Goal: Task Accomplishment & Management: Manage account settings

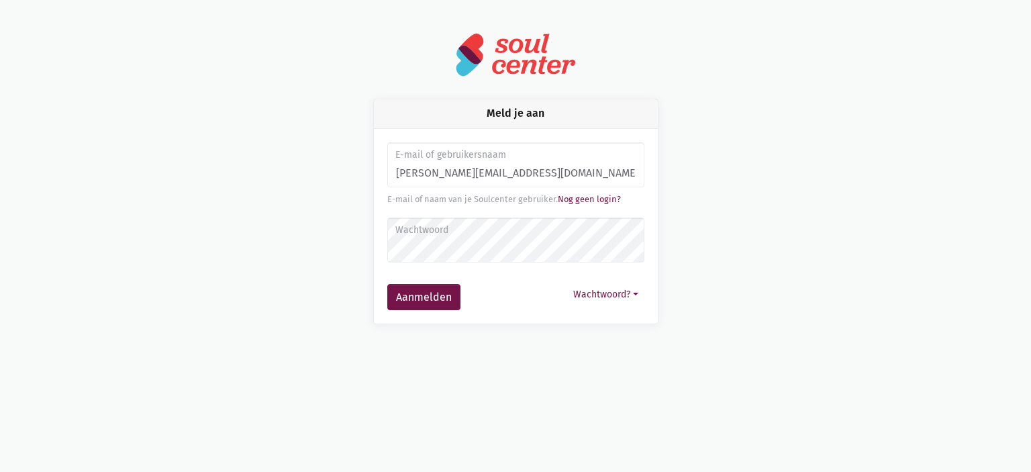
type input "monique.adamczijk@zorgbedrijf.be"
click at [387, 284] on button "Aanmelden" at bounding box center [423, 297] width 73 height 27
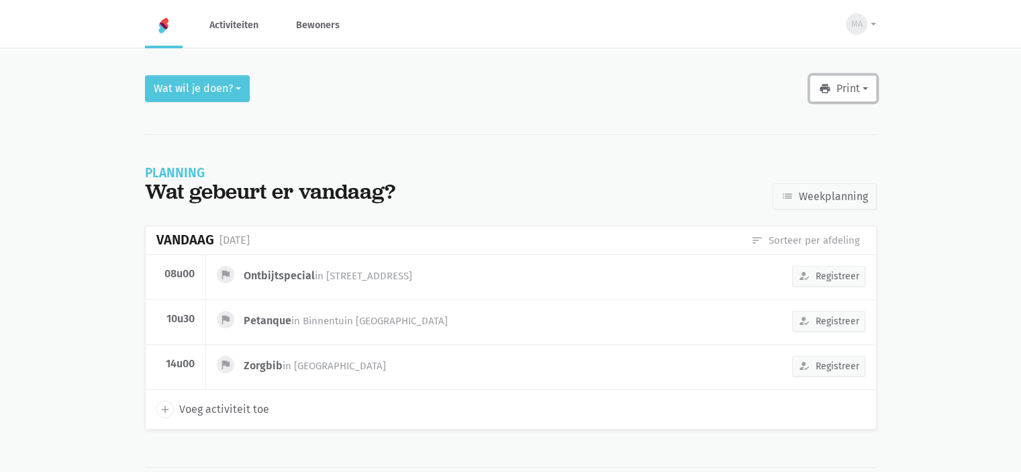
click at [838, 89] on button "print Print" at bounding box center [843, 88] width 66 height 27
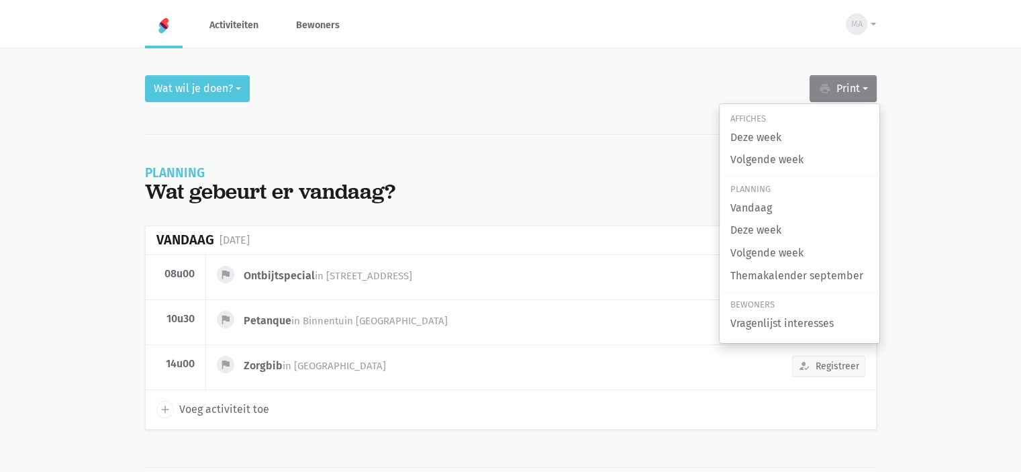
click at [275, 85] on div "Wat wil je doen? print Print Affiches Deze week Volgende week Planning Vandaag …" at bounding box center [511, 88] width 732 height 27
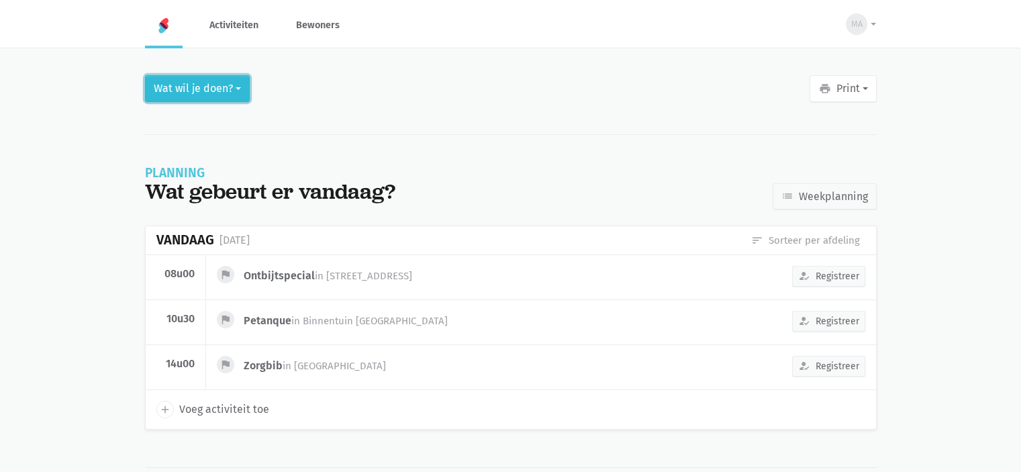
click at [244, 85] on button "Wat wil je doen?" at bounding box center [197, 88] width 105 height 27
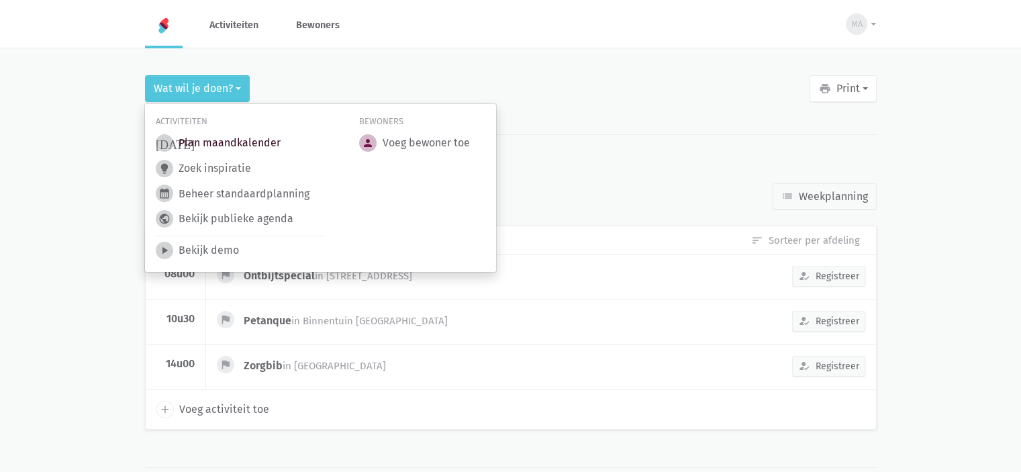
click at [240, 142] on link "today Plan maandkalender" at bounding box center [218, 142] width 125 height 17
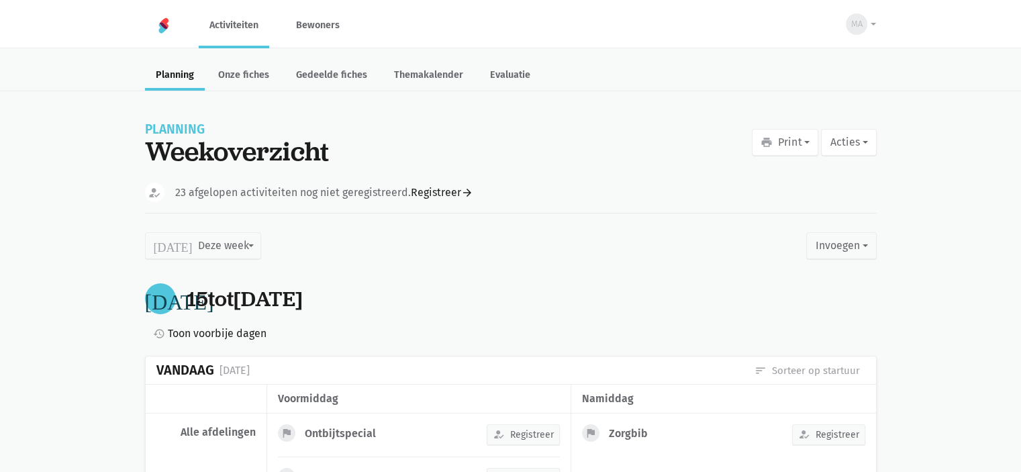
click at [791, 156] on div "print Print Affiches Deze week Volgende week Planning Vandaag Deze week Volgend…" at bounding box center [814, 150] width 124 height 43
click at [788, 152] on button "print Print" at bounding box center [785, 142] width 66 height 27
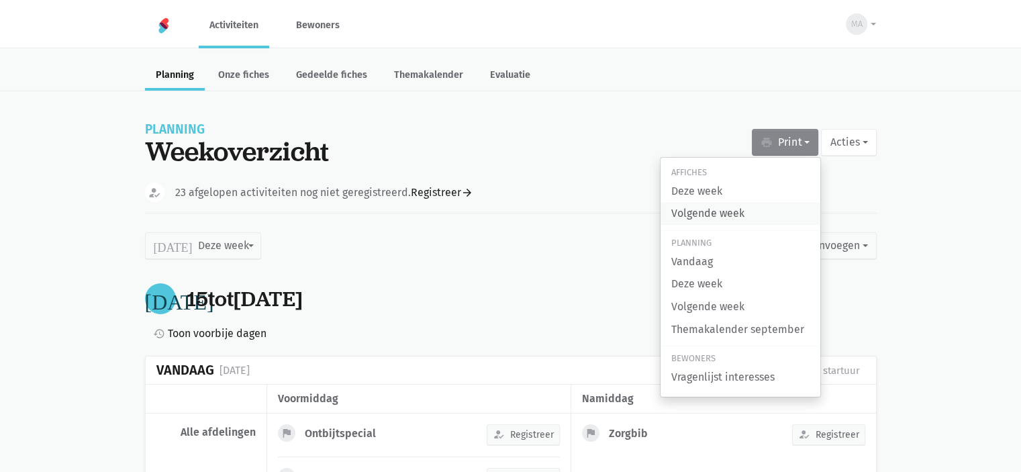
click at [778, 209] on link "Volgende week" at bounding box center [741, 213] width 160 height 23
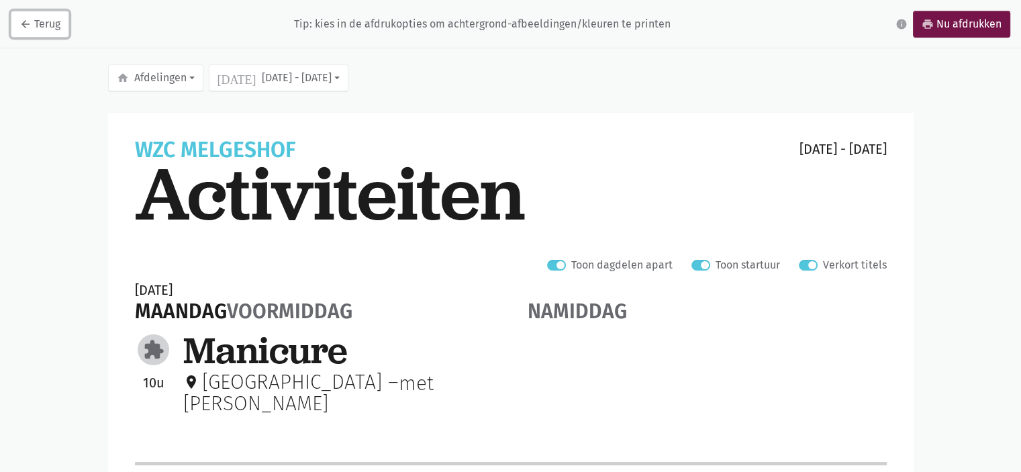
click at [46, 27] on link "arrow_back Terug" at bounding box center [40, 24] width 58 height 27
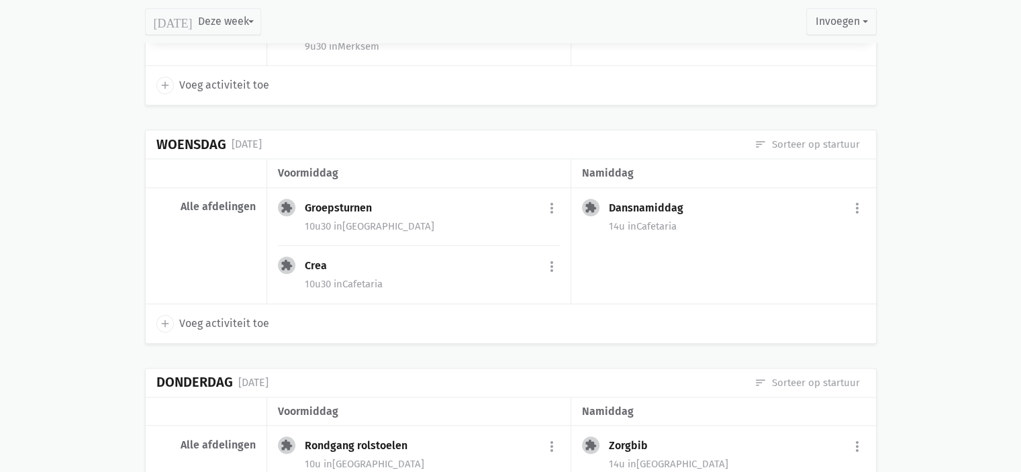
scroll to position [1679, 0]
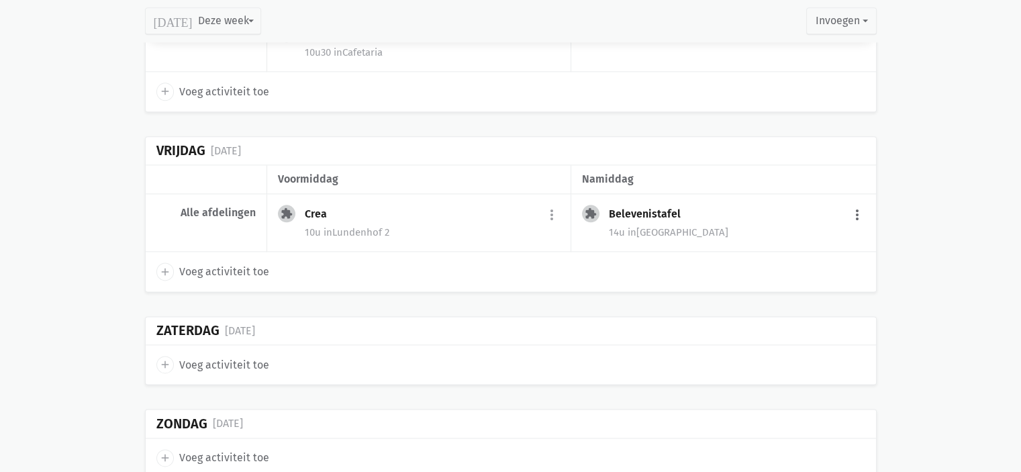
click at [856, 206] on button "more_vert" at bounding box center [857, 215] width 16 height 26
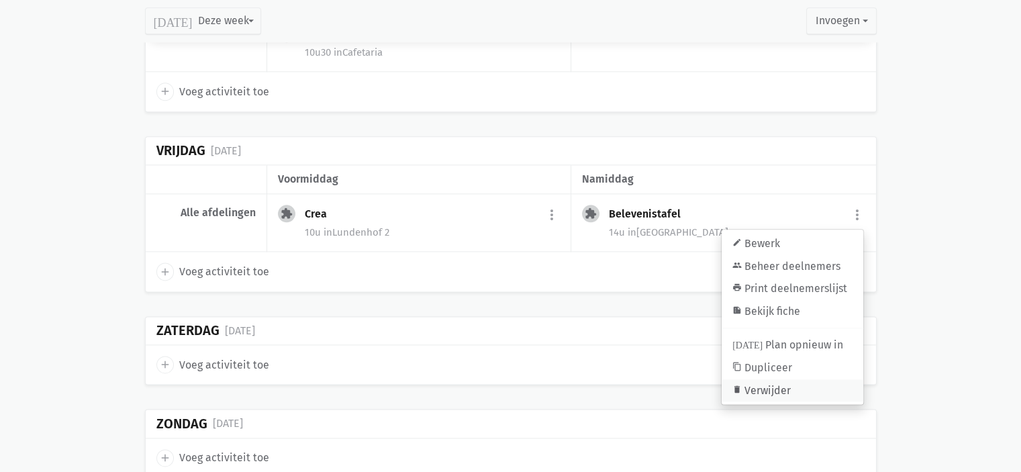
click at [765, 386] on link "delete Verwijder" at bounding box center [793, 390] width 142 height 23
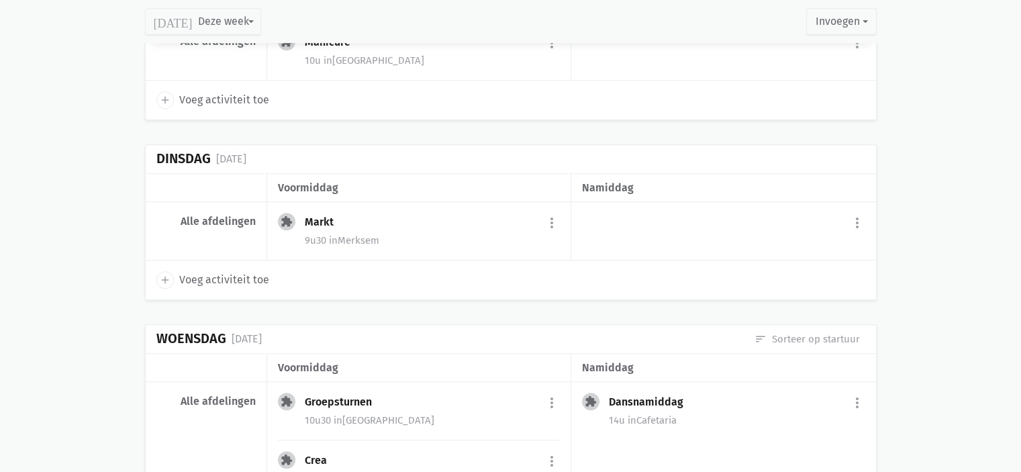
scroll to position [1172, 0]
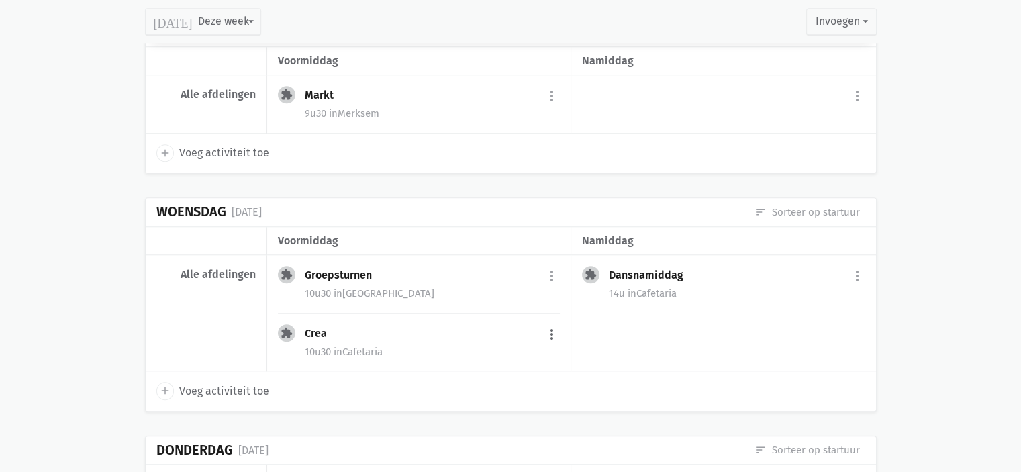
click at [553, 332] on button "more_vert" at bounding box center [552, 335] width 16 height 26
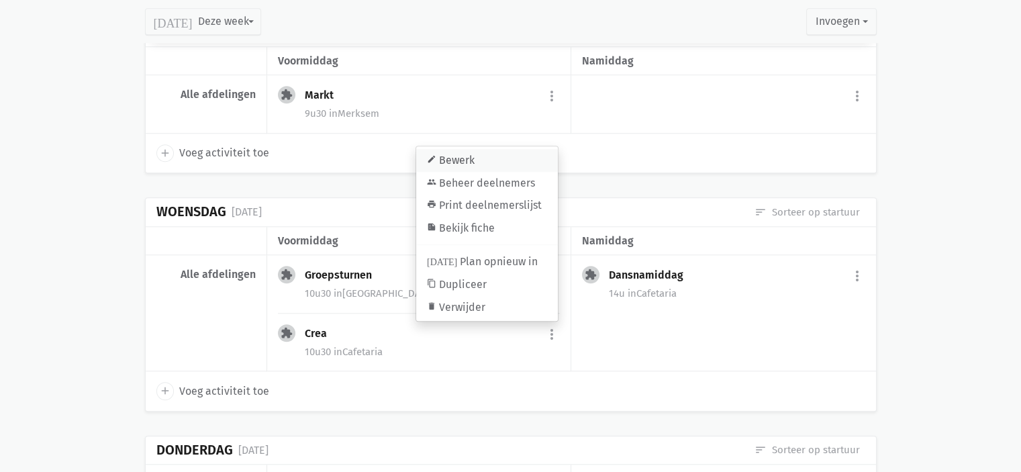
click at [505, 158] on link "edit Bewerk" at bounding box center [487, 160] width 142 height 23
select select "10:30"
select select "11:30"
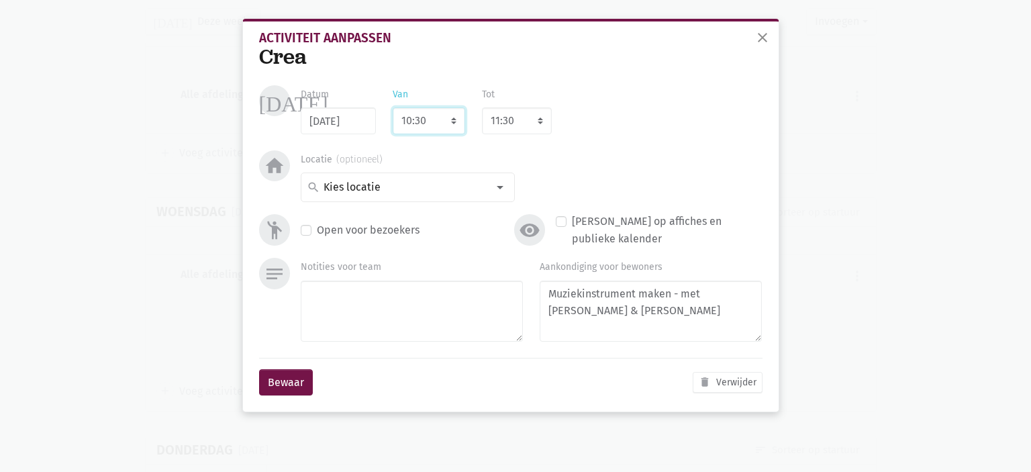
click at [433, 116] on select "7:00 7:15 7:30 7:45 8:00 8:15 8:30 8:45 9:00 9:15 9:30 9:45 10:00 10:15 10:30 1…" at bounding box center [429, 120] width 73 height 27
select select "10:00"
click at [393, 107] on select "7:00 7:15 7:30 7:45 8:00 8:15 8:30 8:45 9:00 9:15 9:30 9:45 10:00 10:15 10:30 1…" at bounding box center [429, 120] width 73 height 27
select select "11:00"
click at [282, 382] on button "Bewaar" at bounding box center [286, 382] width 54 height 27
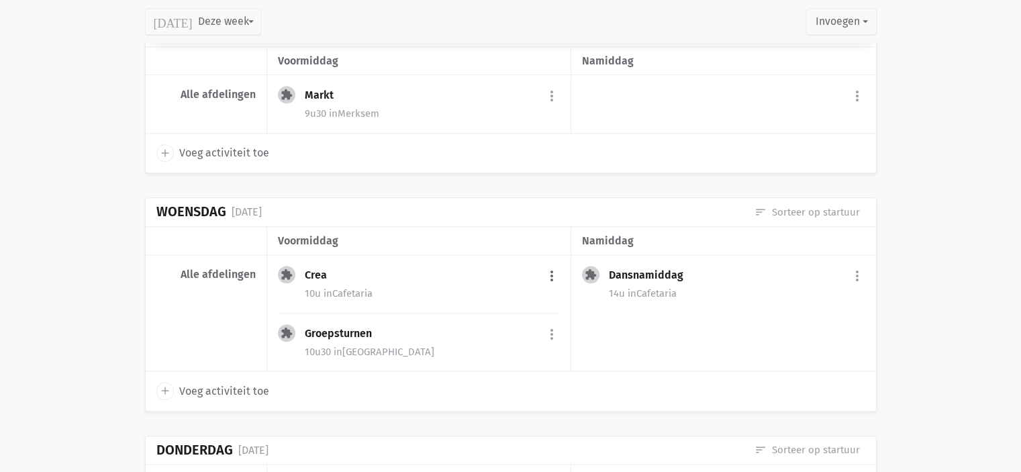
click at [551, 276] on button "more_vert" at bounding box center [552, 276] width 16 height 26
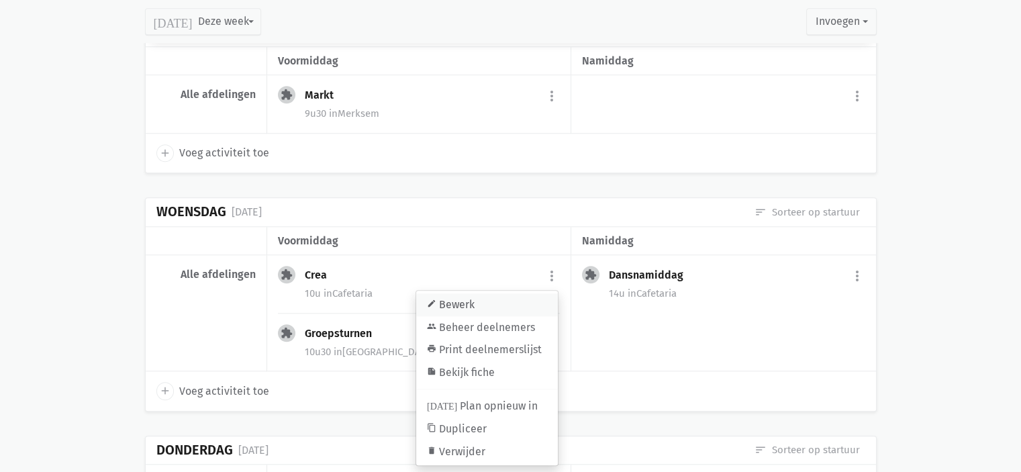
click at [467, 303] on link "edit Bewerk" at bounding box center [487, 304] width 142 height 23
select select "10:00"
select select "11:00"
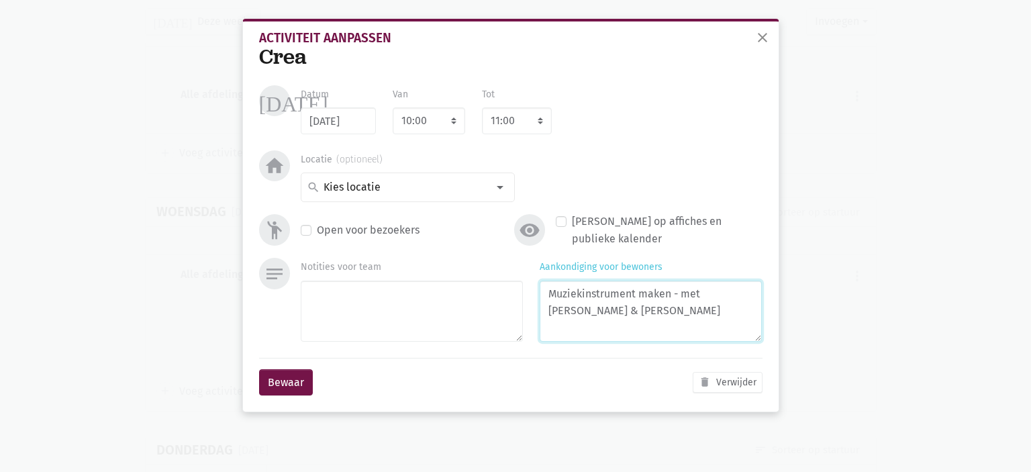
drag, startPoint x: 683, startPoint y: 293, endPoint x: 334, endPoint y: 318, distance: 350.0
click at [334, 318] on div "Notities voor team Aankondiging voor bewoners Muziekinstrument maken - met Elis…" at bounding box center [532, 302] width 478 height 89
type textarea "met [PERSON_NAME] & [PERSON_NAME]"
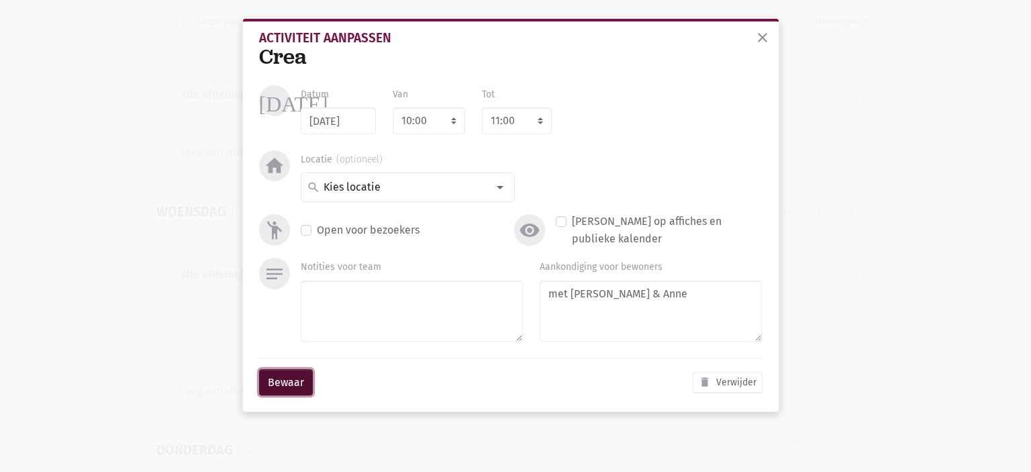
click at [275, 378] on button "Bewaar" at bounding box center [286, 382] width 54 height 27
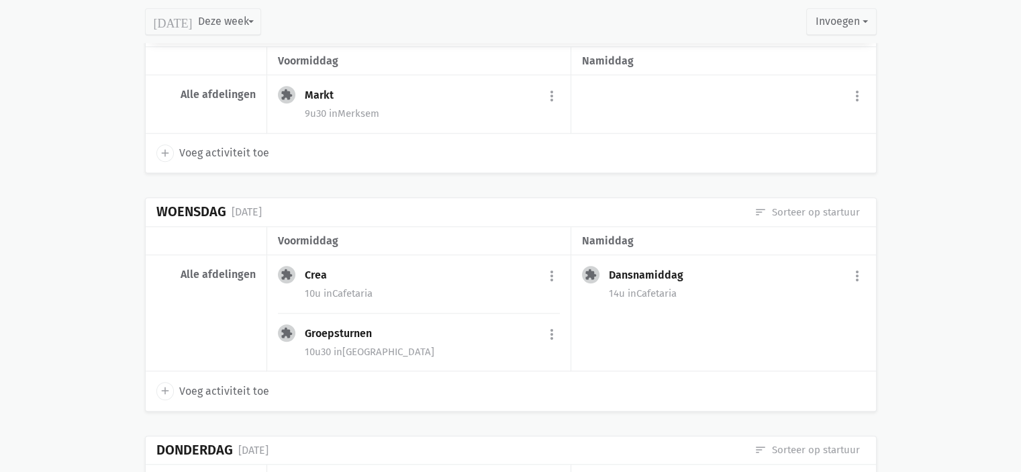
click at [702, 268] on div "Dansnamiddag more_vert edit Bewerk group Beheer deelnemers print Print deelneme…" at bounding box center [737, 276] width 256 height 21
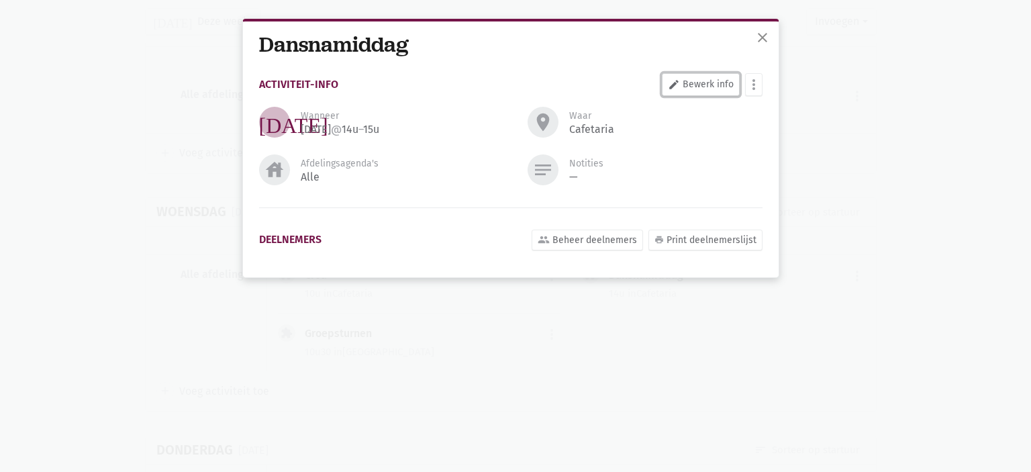
click at [712, 89] on link "edit Bewerk info" at bounding box center [701, 84] width 78 height 23
select select "14:00"
select select "15:00"
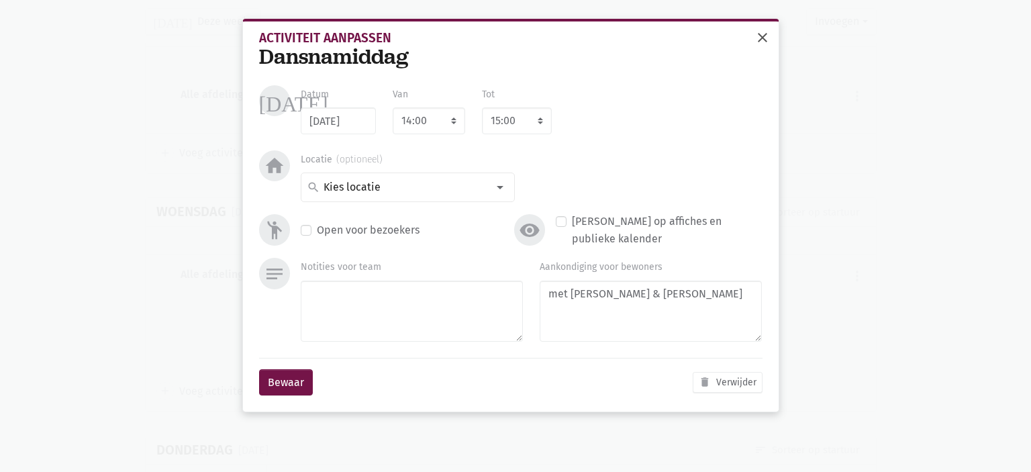
click at [763, 32] on span "close" at bounding box center [763, 38] width 16 height 16
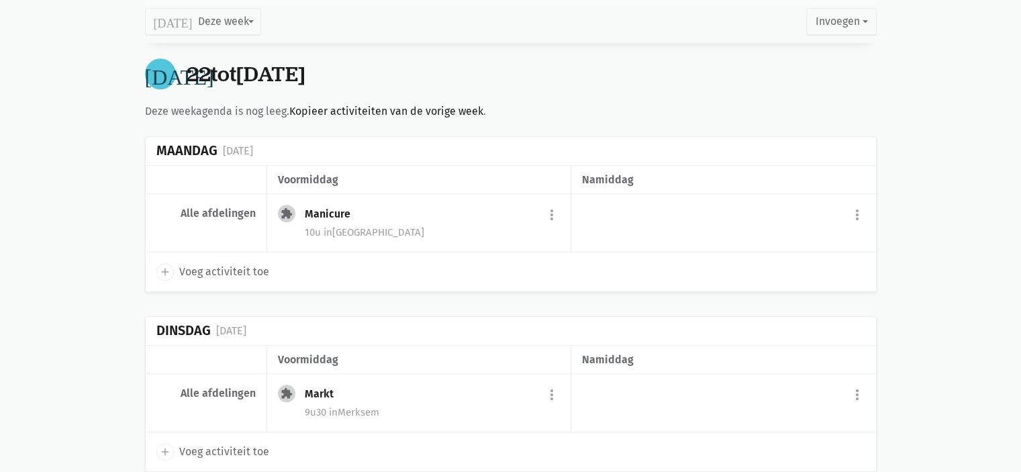
scroll to position [940, 0]
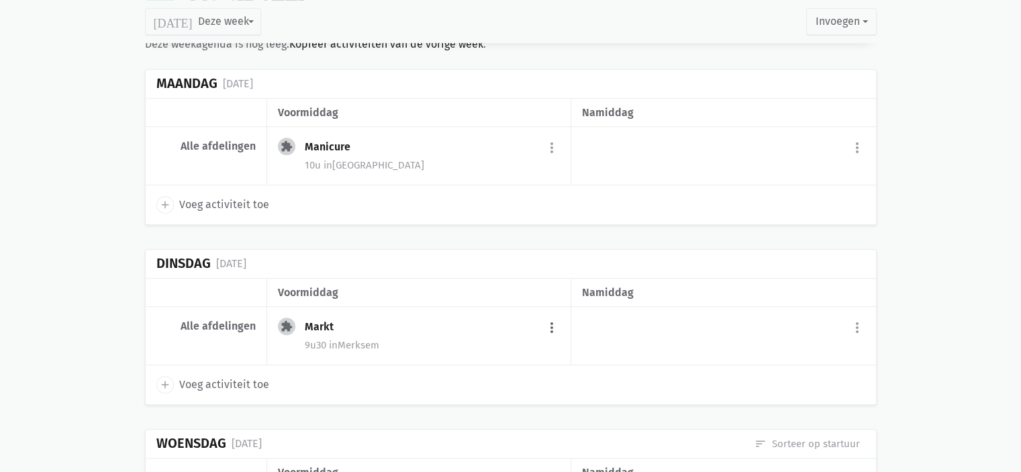
click at [551, 326] on button "more_vert" at bounding box center [552, 328] width 16 height 26
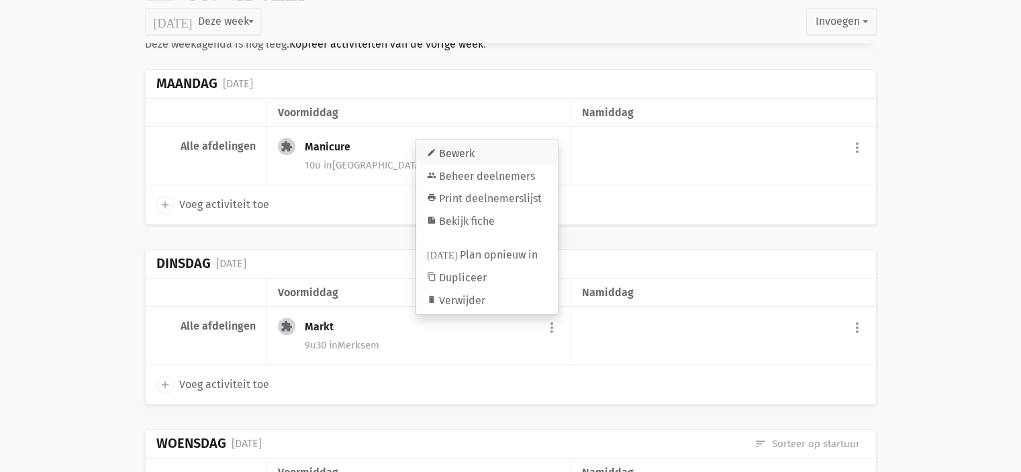
click at [467, 152] on link "edit Bewerk" at bounding box center [487, 153] width 142 height 23
type input "23/09/2025"
select select "9:30"
select select "10:30"
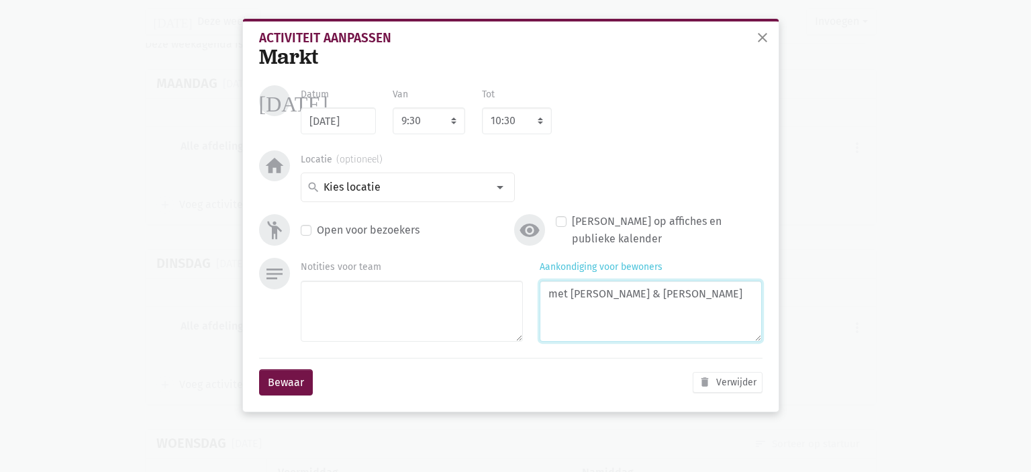
click at [694, 303] on textarea "met [PERSON_NAME] & [PERSON_NAME]" at bounding box center [651, 311] width 222 height 61
type textarea "met [PERSON_NAME]"
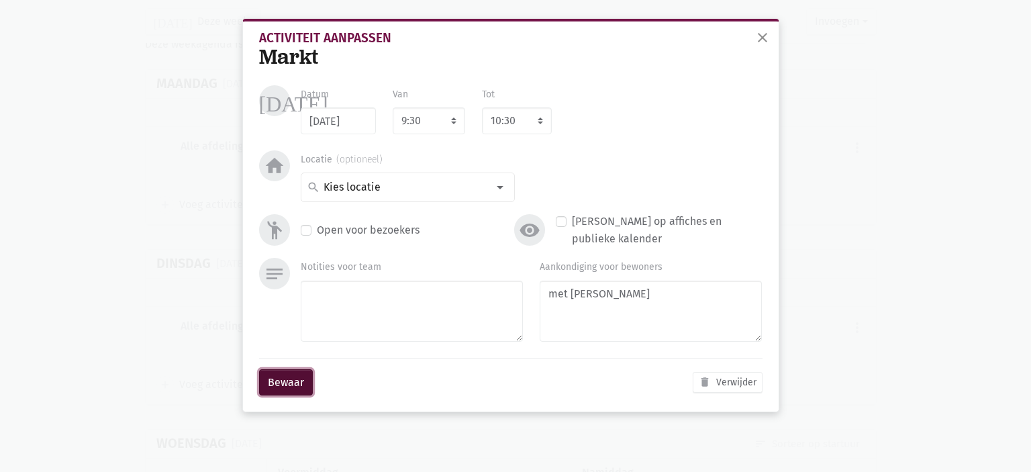
click at [303, 377] on button "Bewaar" at bounding box center [286, 382] width 54 height 27
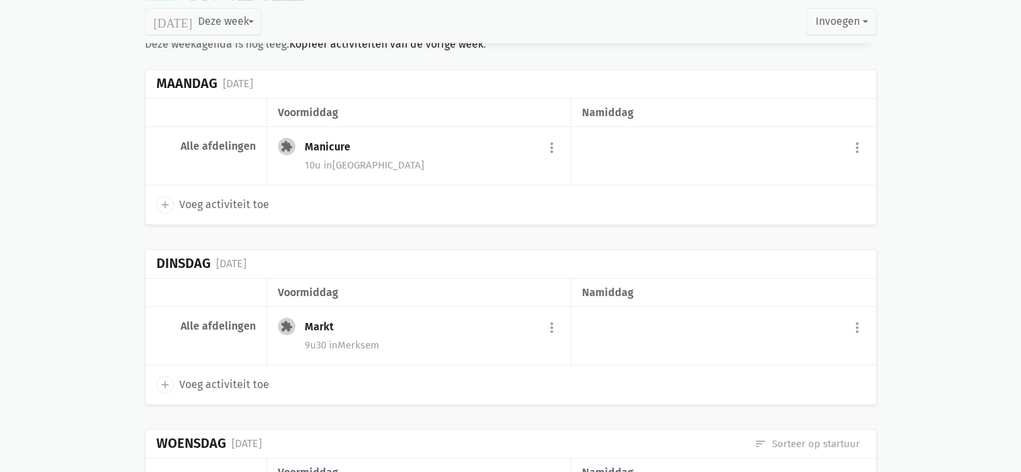
click at [407, 240] on div "today 15 tot 21 september history Toon voorbije dagen Maandag 15 september voor…" at bounding box center [511, 320] width 732 height 1955
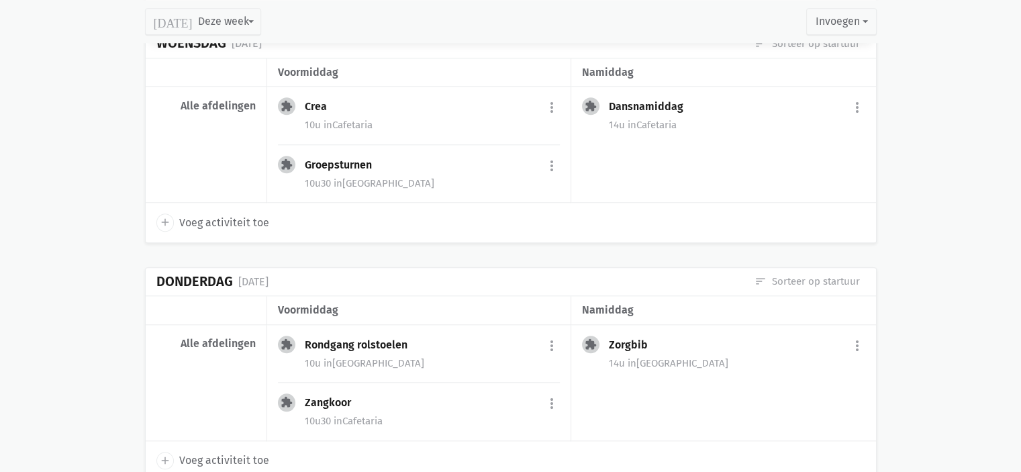
scroll to position [1343, 0]
